Goal: Find specific page/section: Find specific page/section

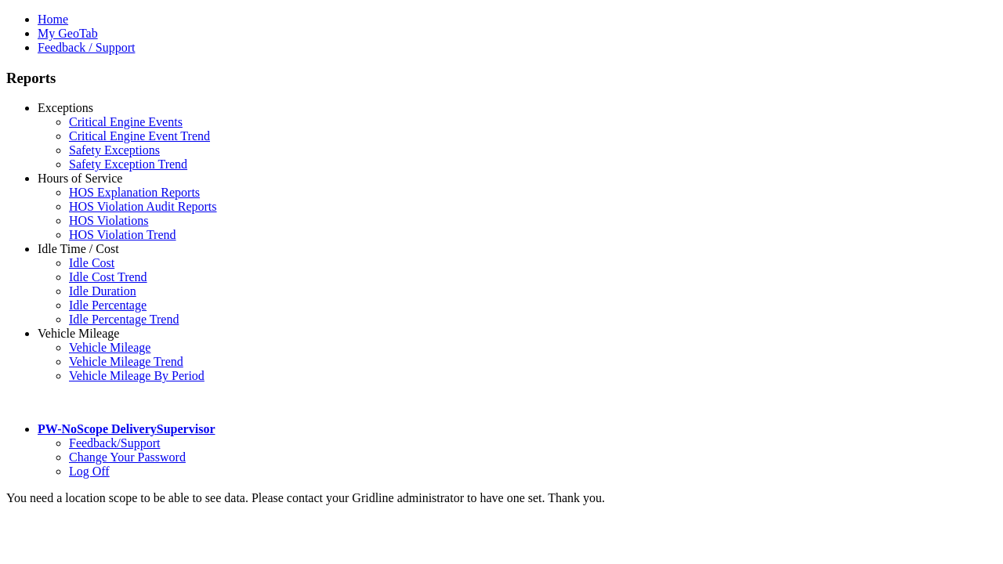
click at [90, 255] on link "Idle Time / Cost" at bounding box center [79, 248] width 82 height 13
click at [102, 284] on link "Idle Cost Trend" at bounding box center [108, 276] width 78 height 13
select select "**********"
select select "**"
